Goal: Find specific page/section: Find specific page/section

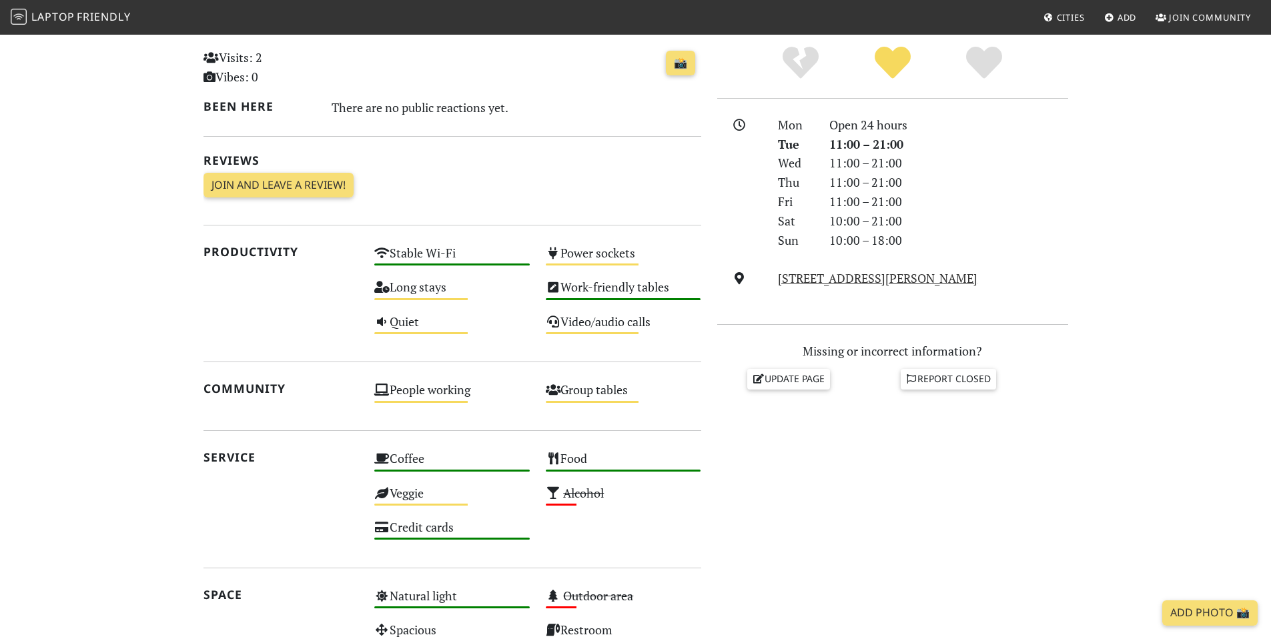
scroll to position [218, 0]
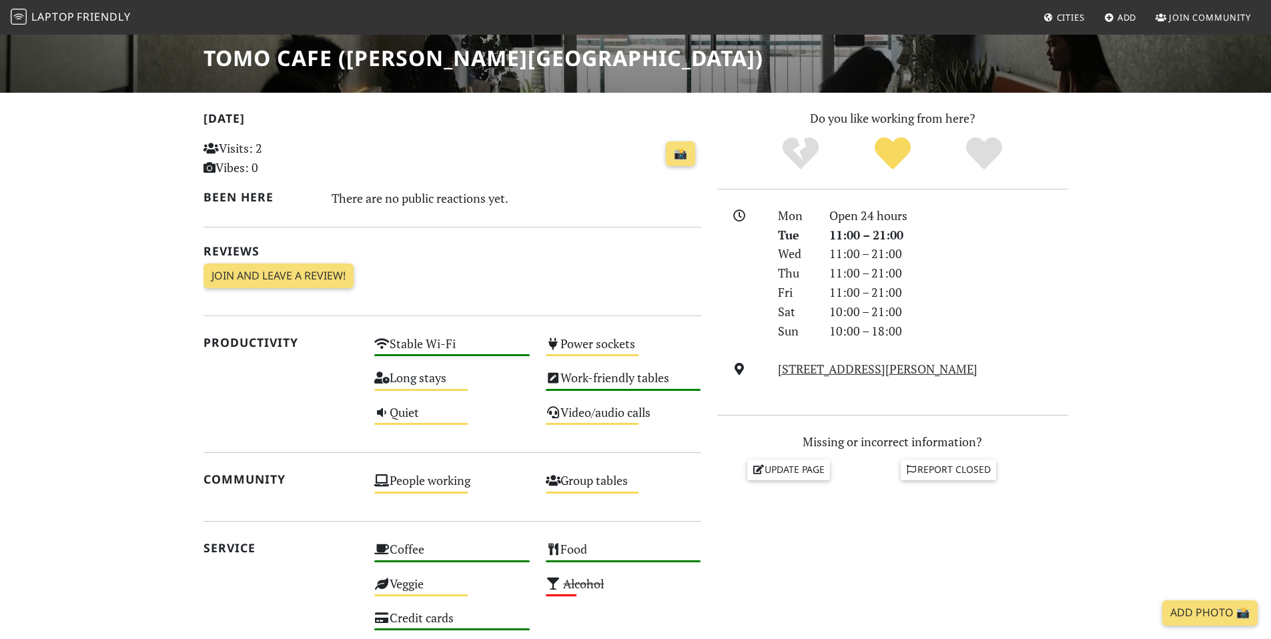
click at [35, 2] on nav "Laptop Friendly Cities Add Join Community" at bounding box center [635, 17] width 1271 height 35
click at [37, 9] on span "Laptop" at bounding box center [52, 16] width 43 height 15
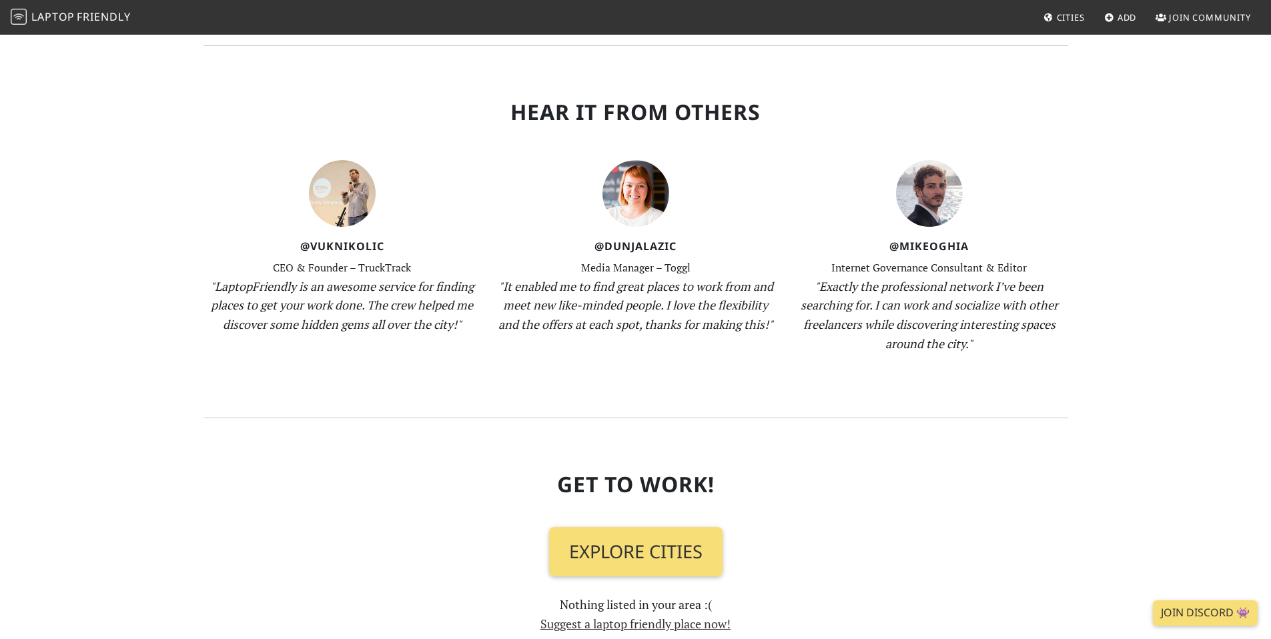
scroll to position [1067, 0]
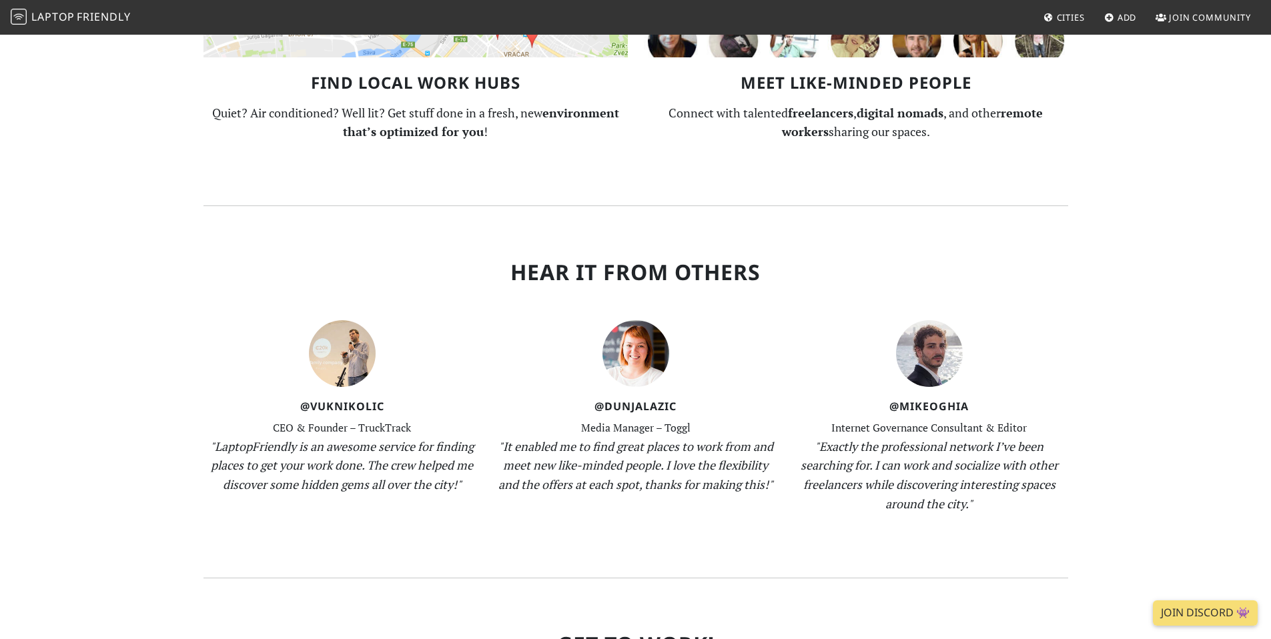
click at [924, 399] on div "@MikeOghia Internet Governance Consultant & Editor "Exactly the professional ne…" at bounding box center [928, 410] width 293 height 228
click at [924, 403] on div "@MikeOghia Internet Governance Consultant & Editor "Exactly the professional ne…" at bounding box center [928, 410] width 293 height 228
click at [919, 375] on img at bounding box center [929, 353] width 67 height 67
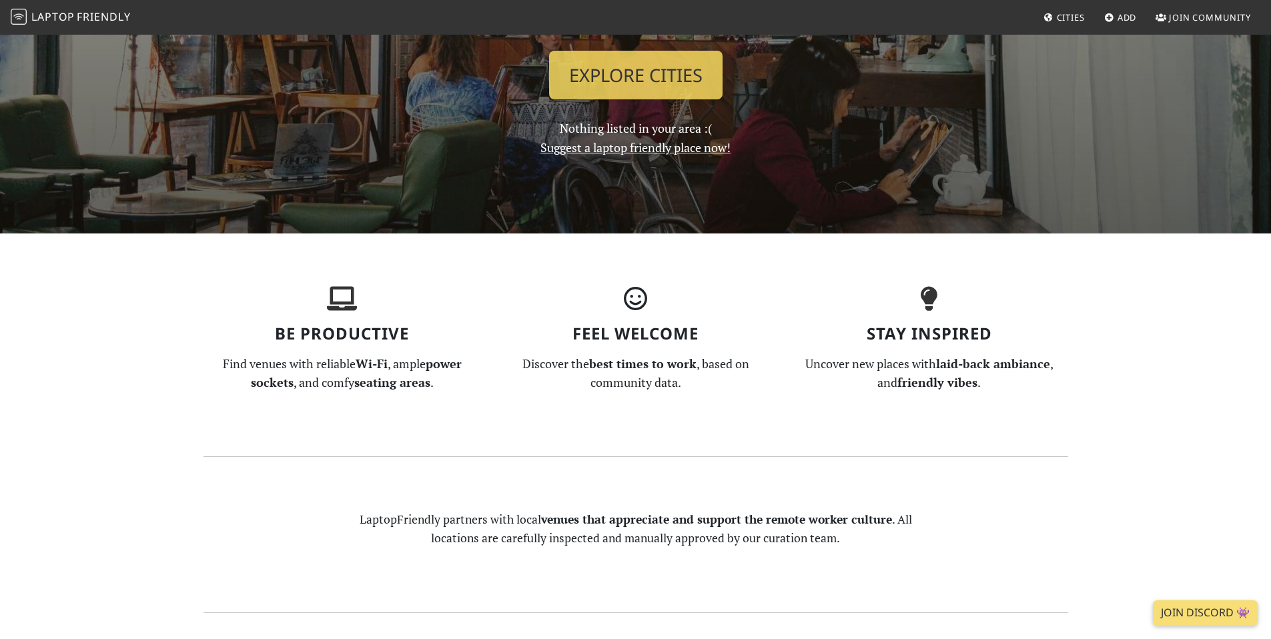
scroll to position [0, 0]
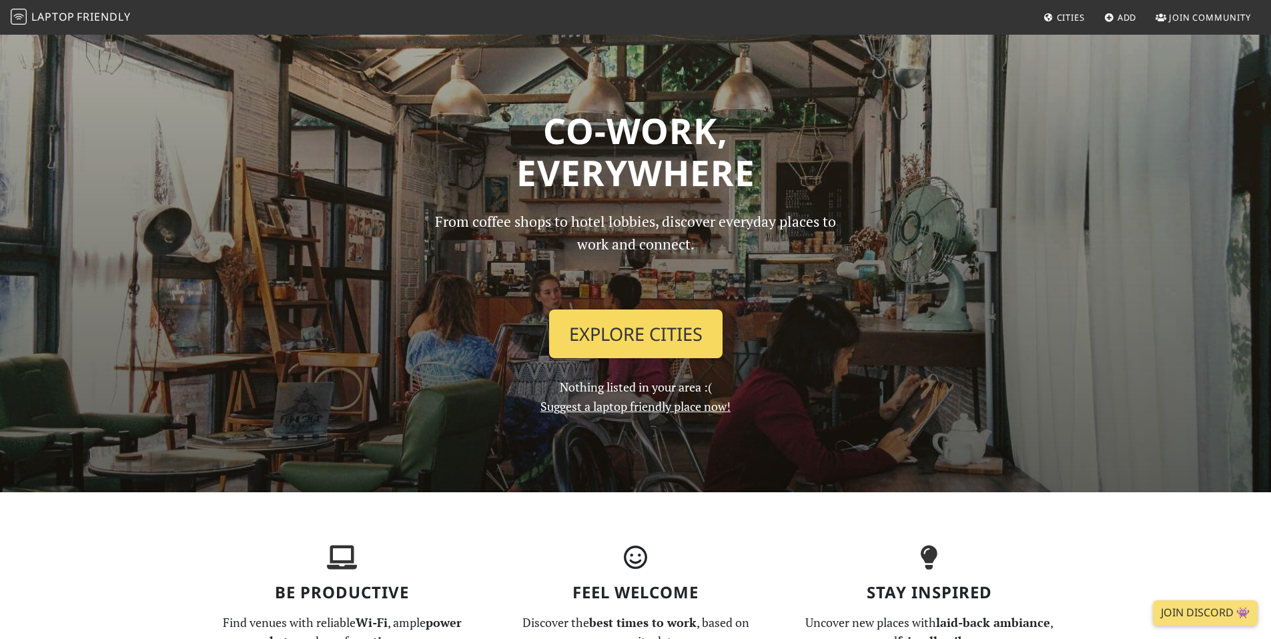
click at [598, 333] on link "Explore Cities" at bounding box center [635, 333] width 173 height 49
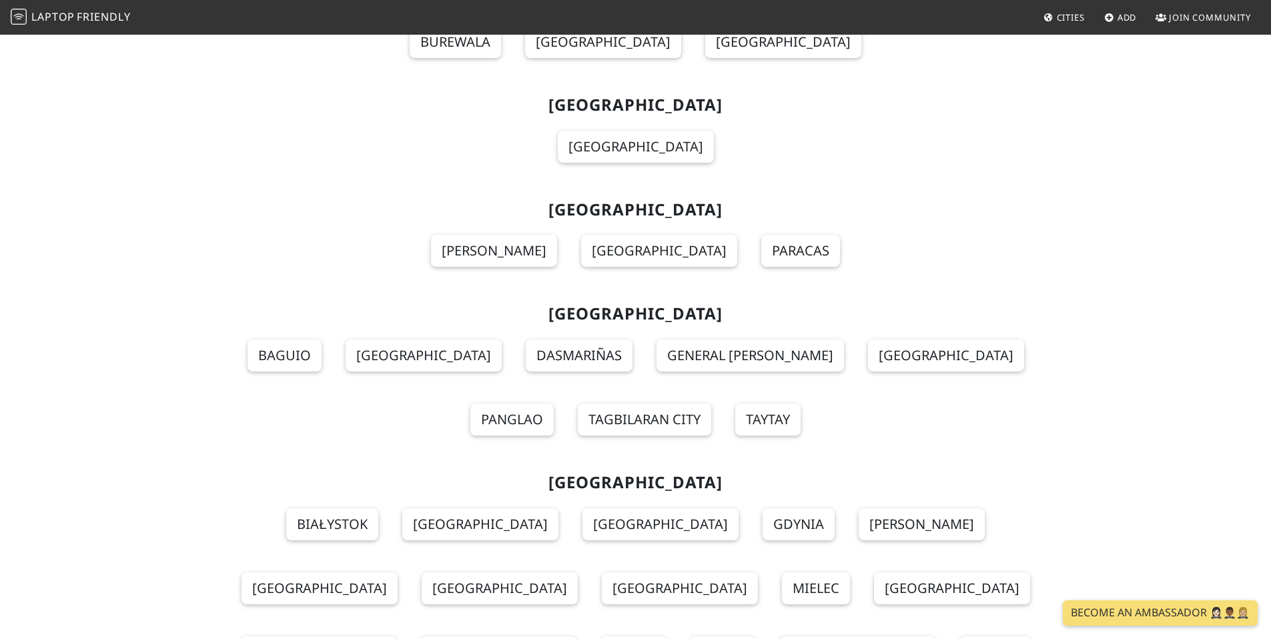
scroll to position [11341, 0]
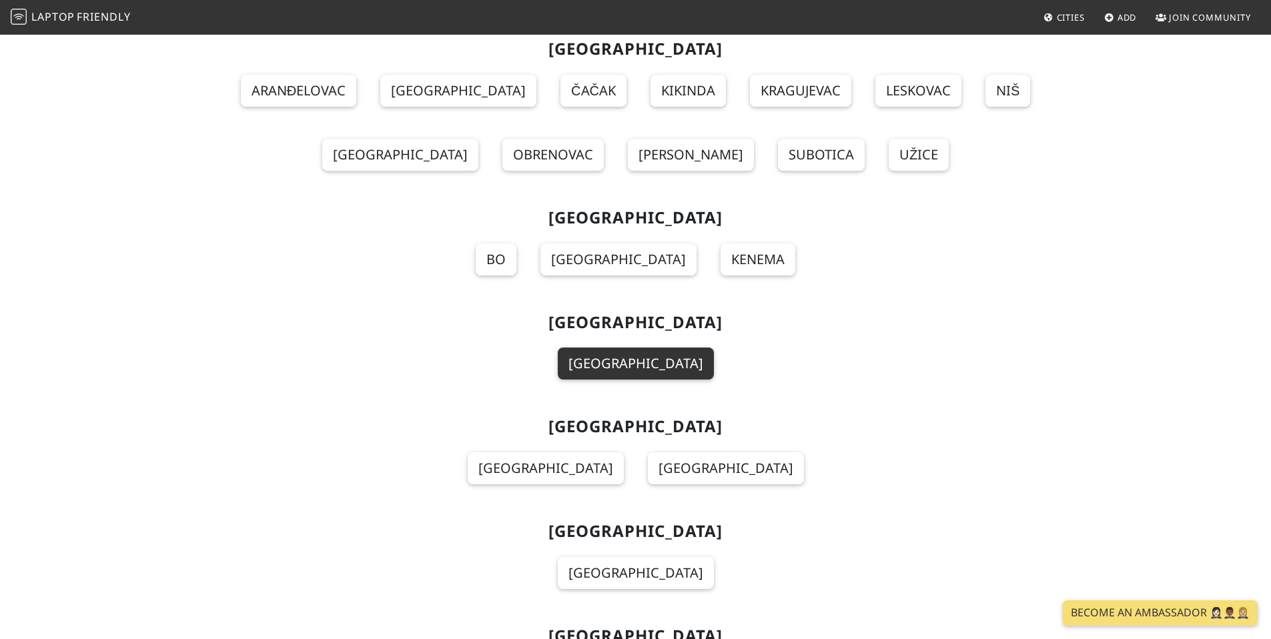
scroll to position [12584, 0]
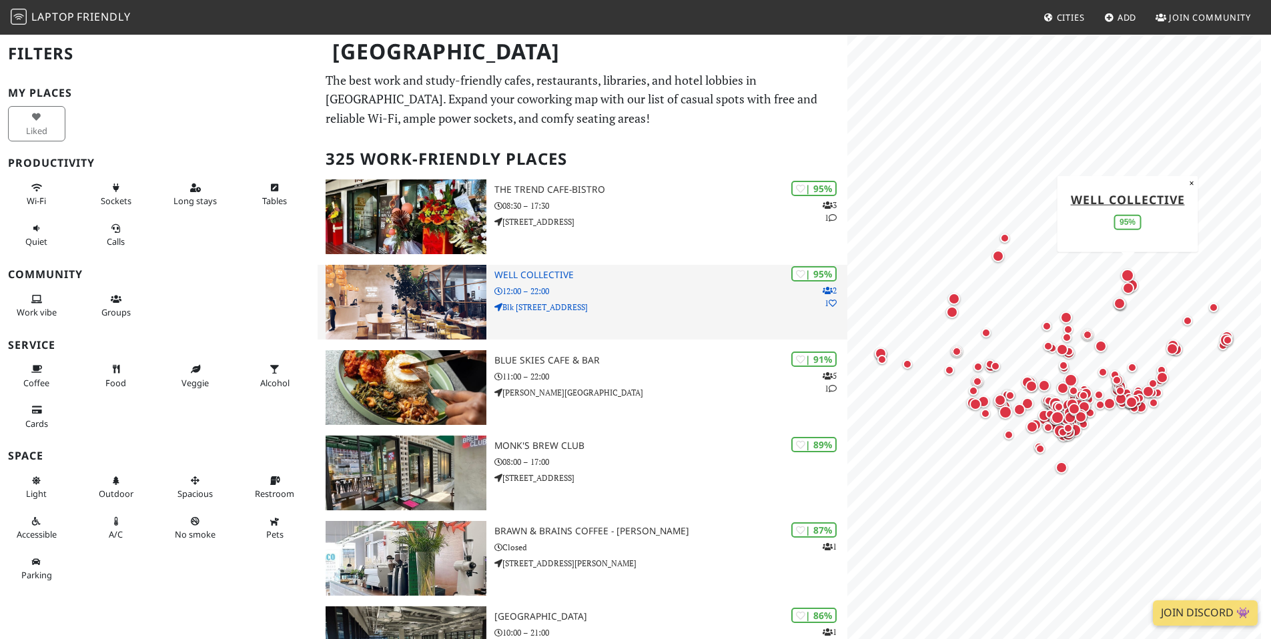
click at [552, 278] on h3 "Well Collective" at bounding box center [670, 274] width 353 height 11
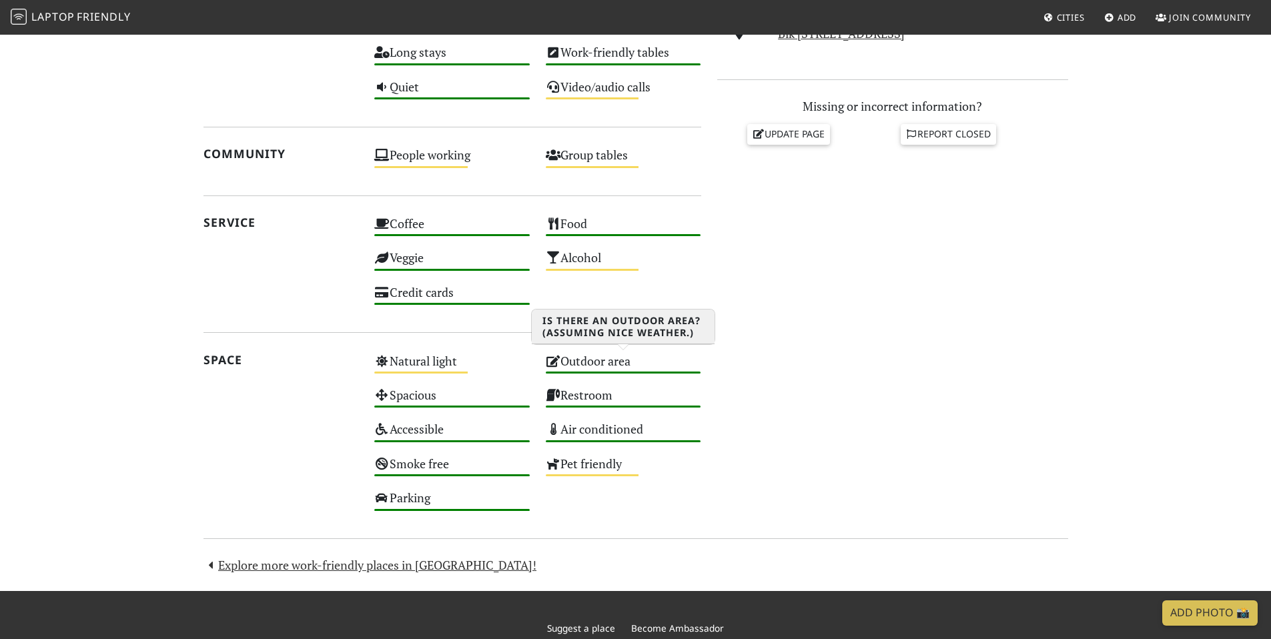
scroll to position [631, 0]
